Goal: Find specific page/section: Find specific page/section

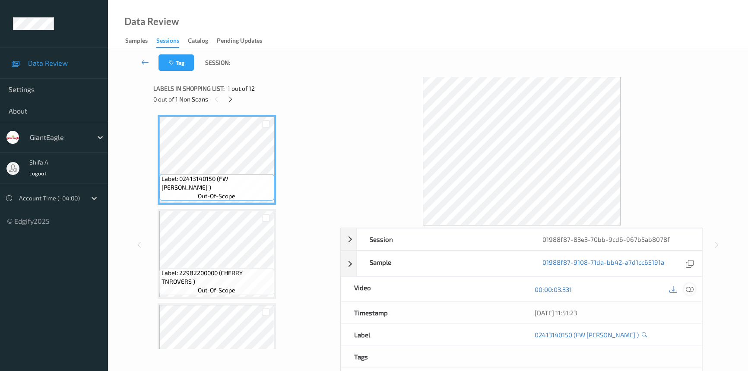
click at [691, 290] on icon at bounding box center [690, 290] width 8 height 8
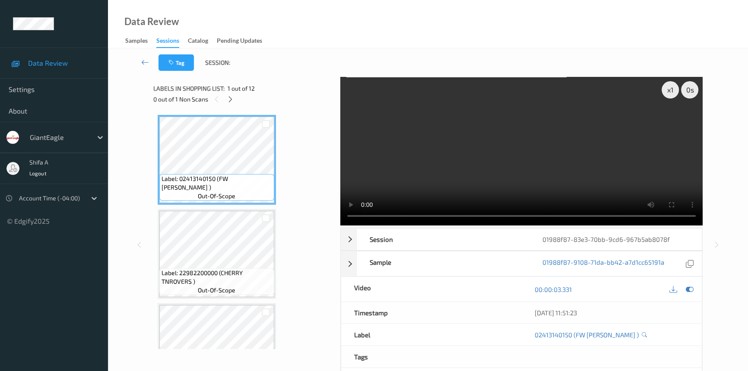
click at [236, 95] on div "0 out of 1 Non Scans" at bounding box center [243, 99] width 181 height 11
click at [230, 96] on icon at bounding box center [230, 100] width 7 height 8
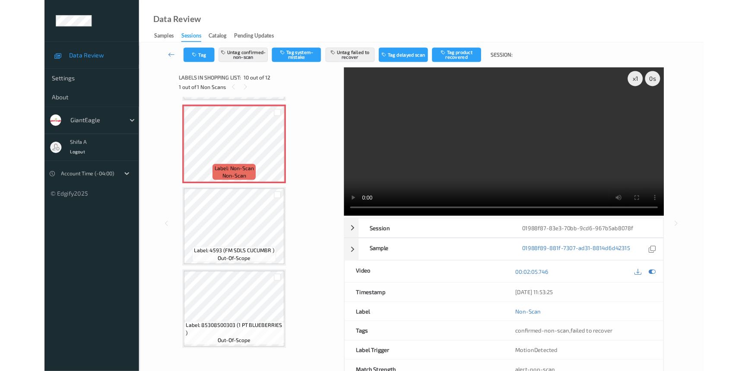
scroll to position [839, 0]
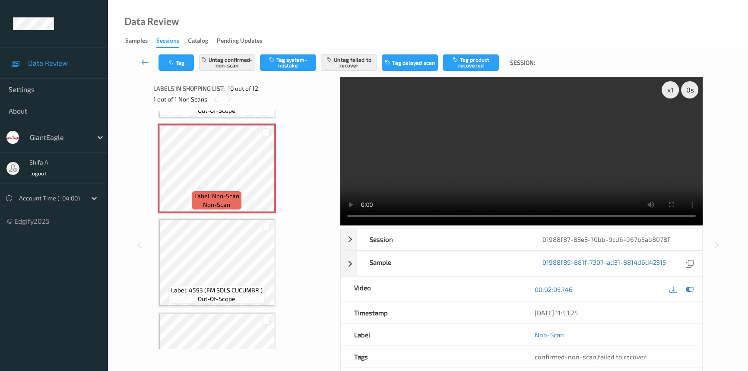
click at [506, 171] on video at bounding box center [522, 151] width 363 height 149
click at [143, 60] on icon at bounding box center [145, 62] width 8 height 9
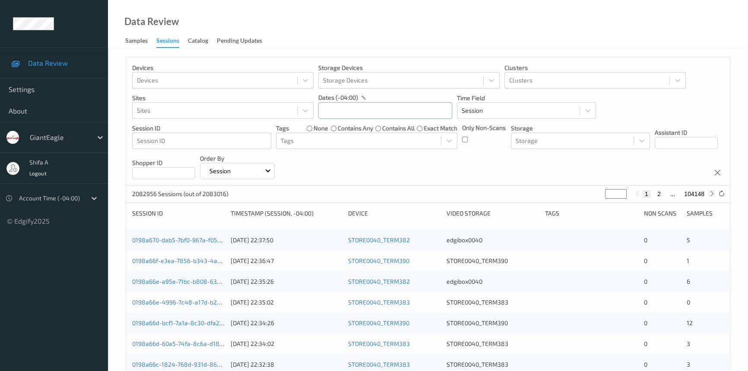
click at [362, 111] on input "text" at bounding box center [385, 110] width 134 height 16
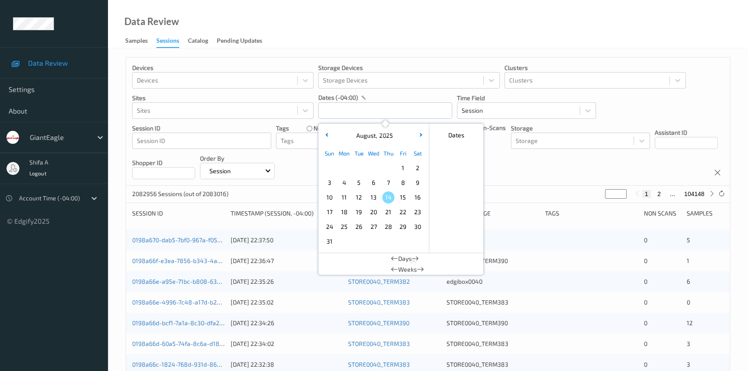
click at [333, 197] on span "10" at bounding box center [330, 197] width 12 height 12
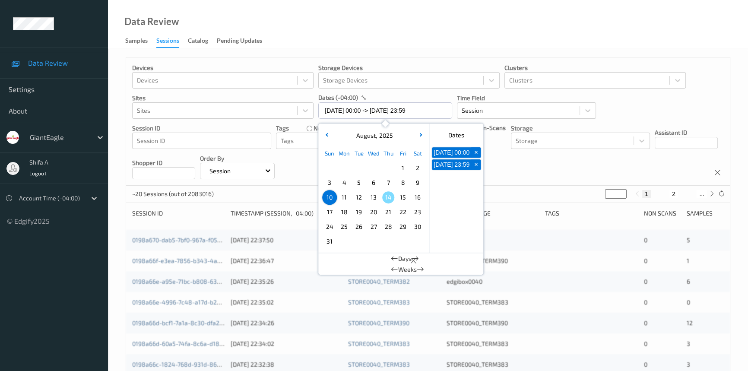
click at [448, 10] on div "Data Review Samples Sessions Catalog Pending Updates" at bounding box center [428, 24] width 640 height 48
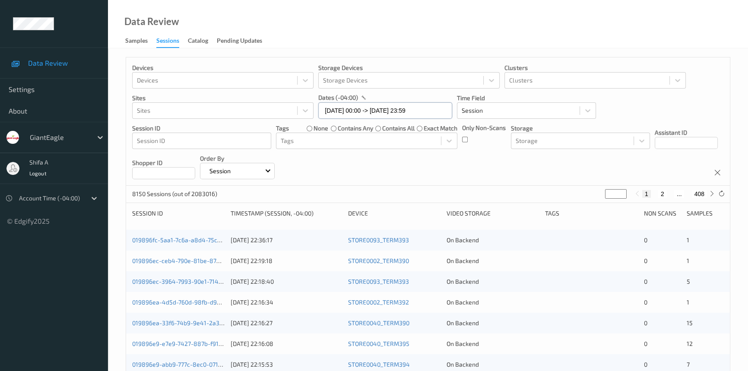
click at [358, 109] on input "[DATE] 00:00 -> [DATE] 23:59" at bounding box center [385, 110] width 134 height 16
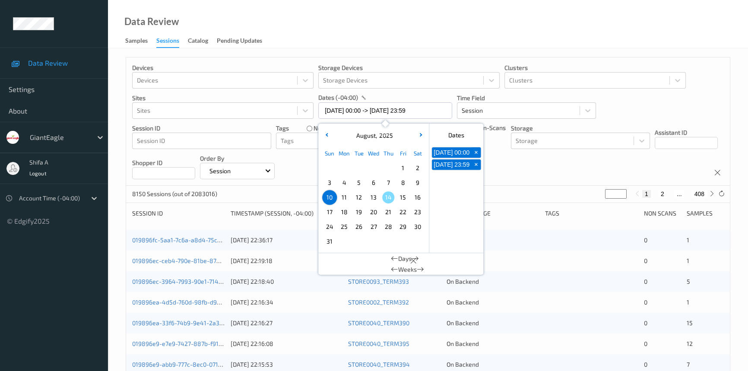
click at [420, 184] on span "9" at bounding box center [418, 183] width 12 height 12
type input "[DATE] 00:00 -> [DATE] 23:59"
click at [433, 47] on div "Data Review Samples Sessions Catalog Pending Updates" at bounding box center [428, 24] width 640 height 48
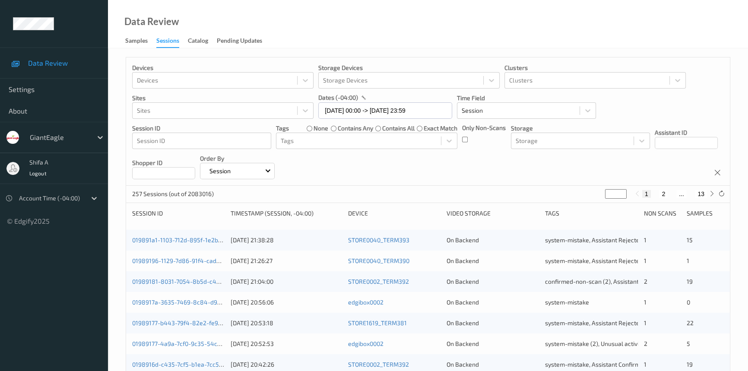
click at [700, 194] on button "13" at bounding box center [701, 194] width 12 height 8
type input "**"
click at [685, 194] on button "12" at bounding box center [682, 194] width 12 height 8
type input "**"
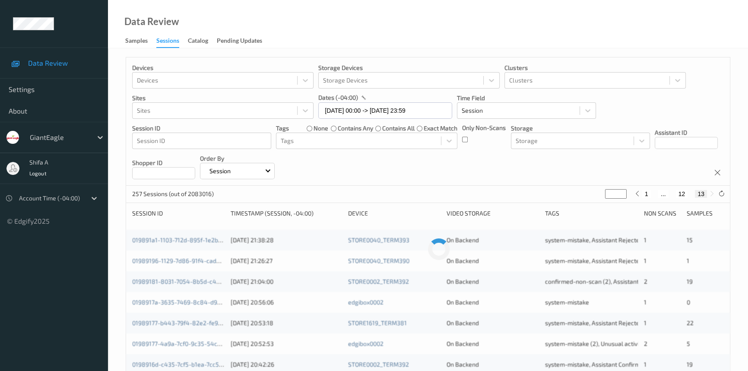
type input "**"
click at [670, 193] on button "11" at bounding box center [672, 194] width 12 height 8
type input "**"
click at [667, 193] on button "10" at bounding box center [666, 194] width 12 height 8
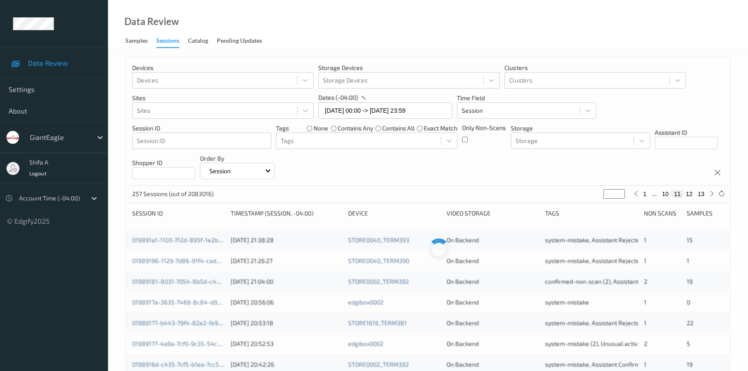
type input "**"
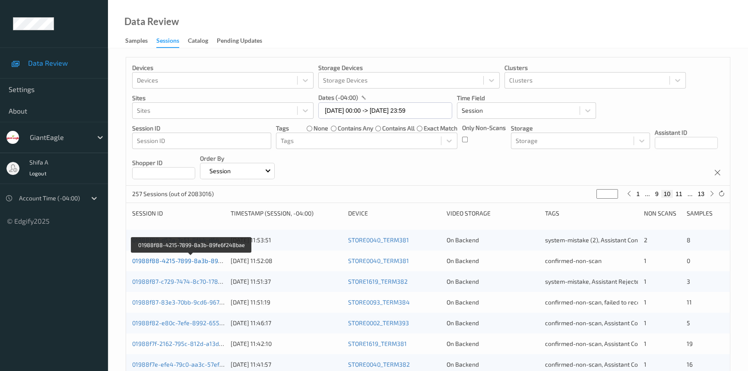
click at [213, 259] on link "01988f88-4215-7899-8a3b-89fe6f248bae" at bounding box center [191, 260] width 119 height 7
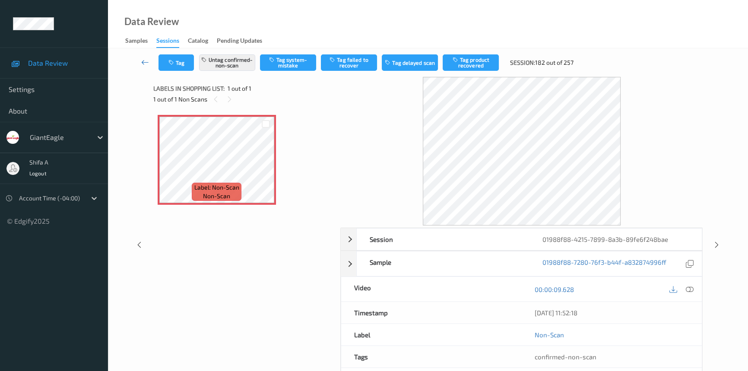
click at [143, 62] on icon at bounding box center [145, 62] width 8 height 9
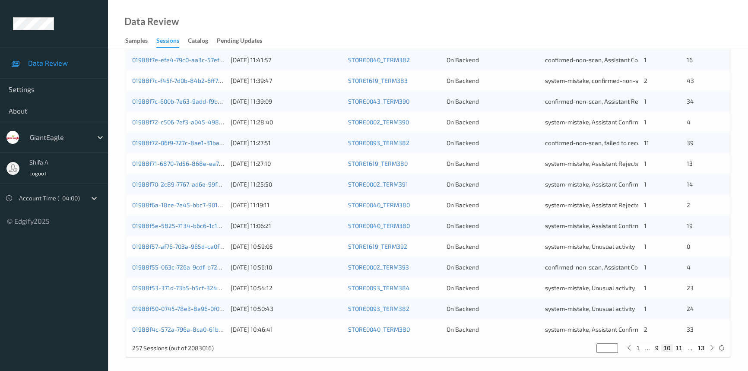
scroll to position [308, 0]
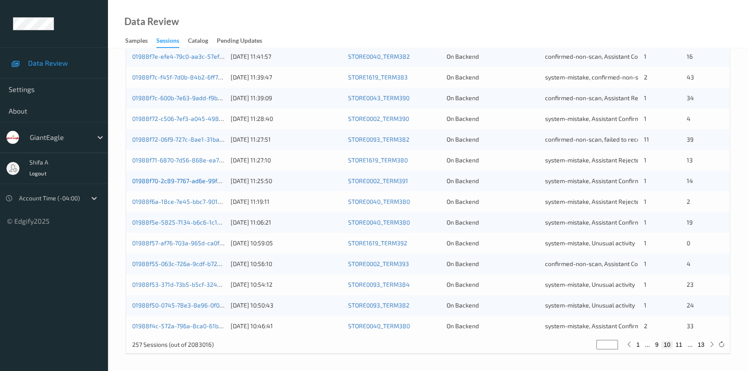
click at [201, 182] on link "01988f70-2c89-7767-ad6e-99f0610857cb" at bounding box center [189, 180] width 115 height 7
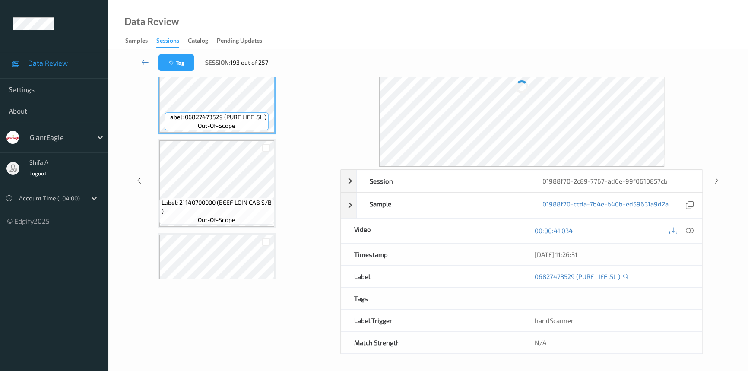
scroll to position [58, 0]
